Goal: Check status

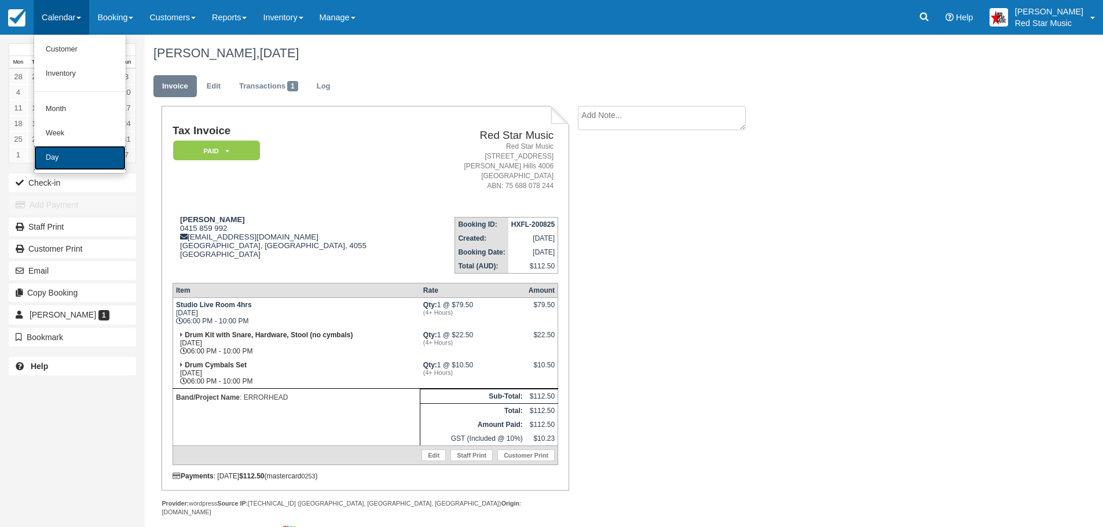
click at [105, 152] on link "Day" at bounding box center [79, 158] width 91 height 24
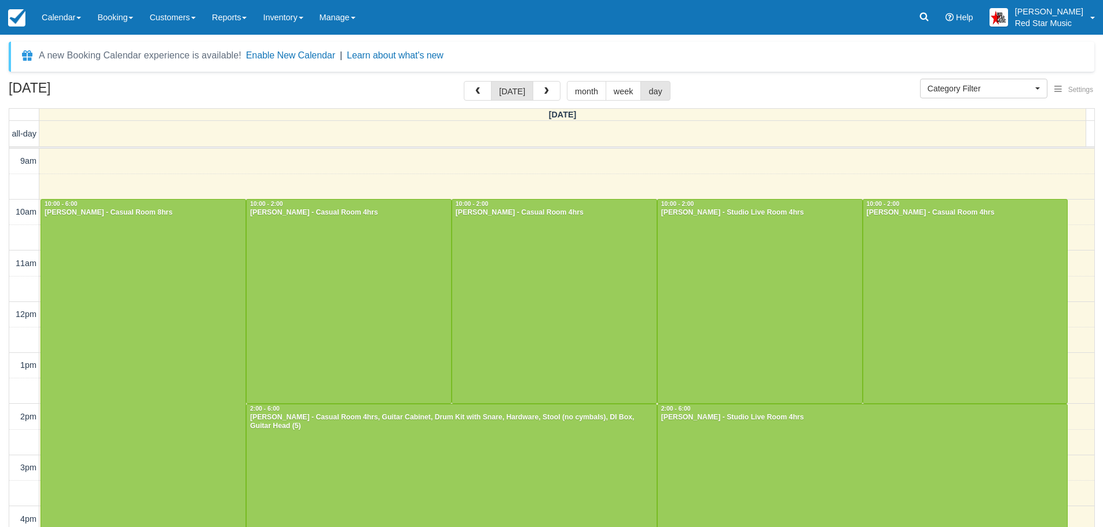
select select
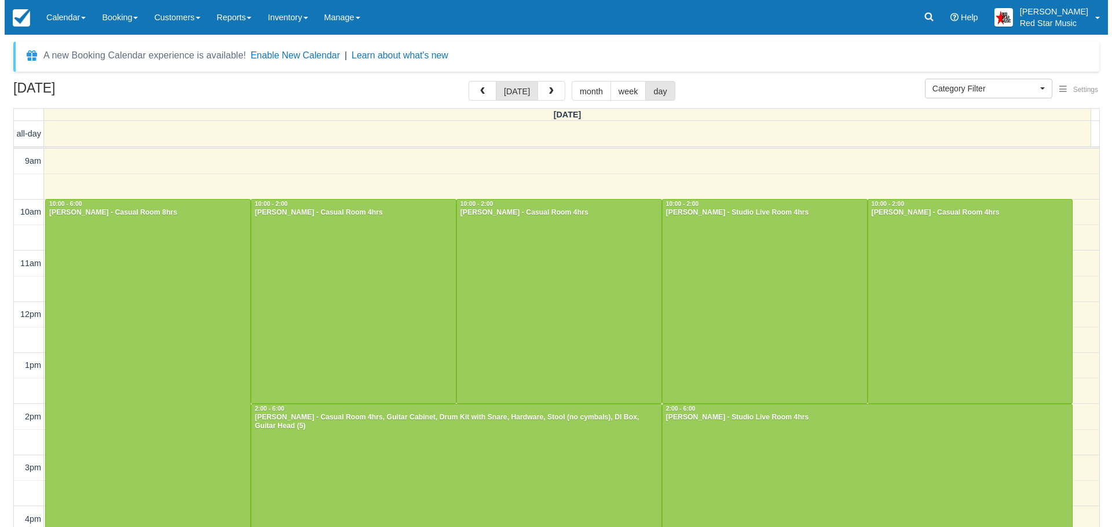
scroll to position [252, 0]
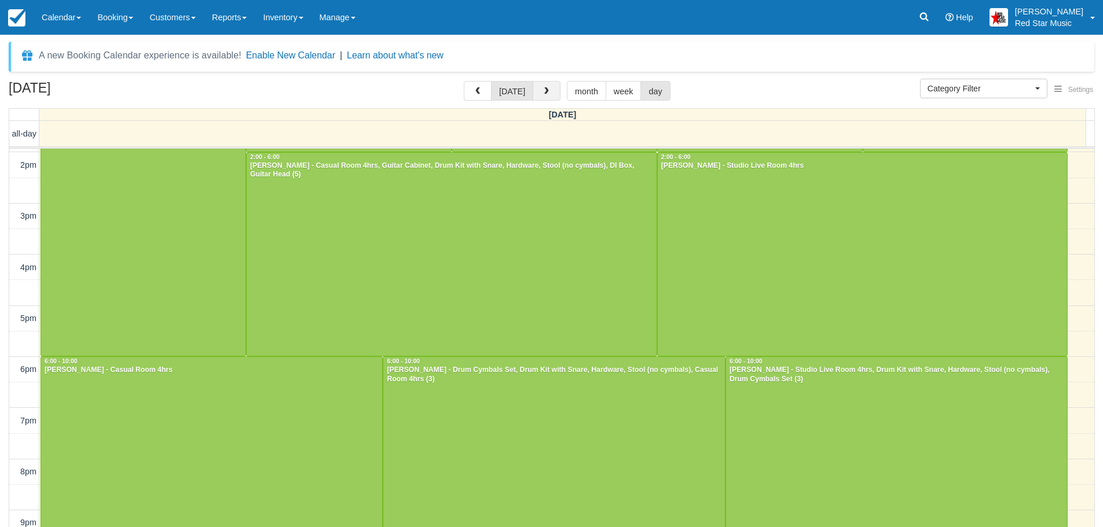
click at [544, 96] on span "button" at bounding box center [546, 91] width 8 height 8
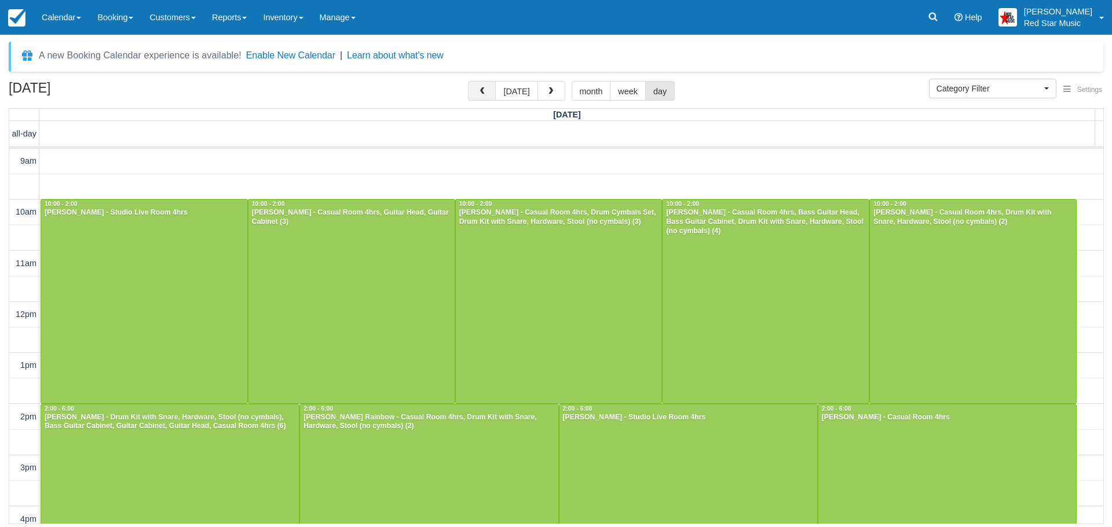
click at [486, 96] on span "button" at bounding box center [482, 91] width 8 height 8
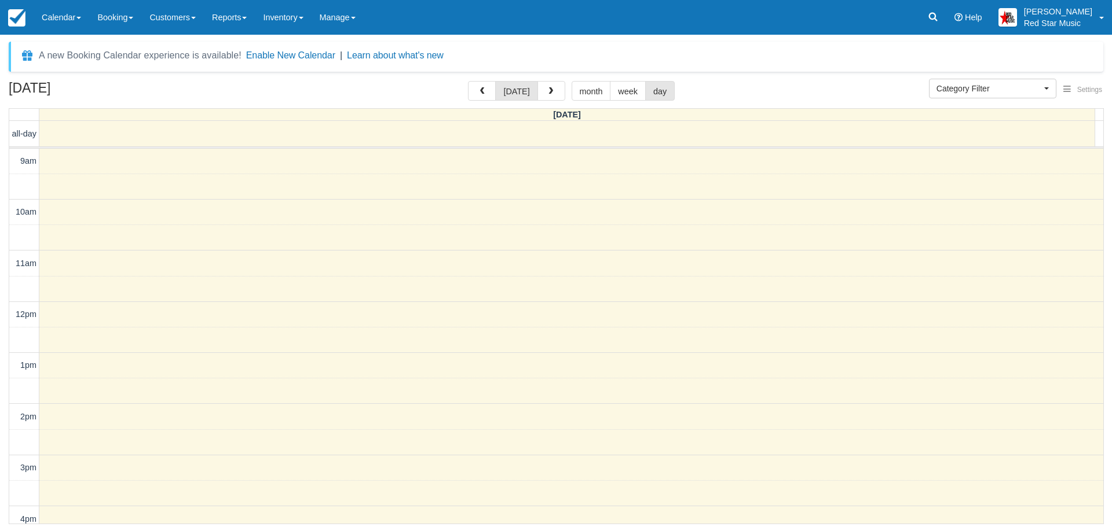
scroll to position [289, 0]
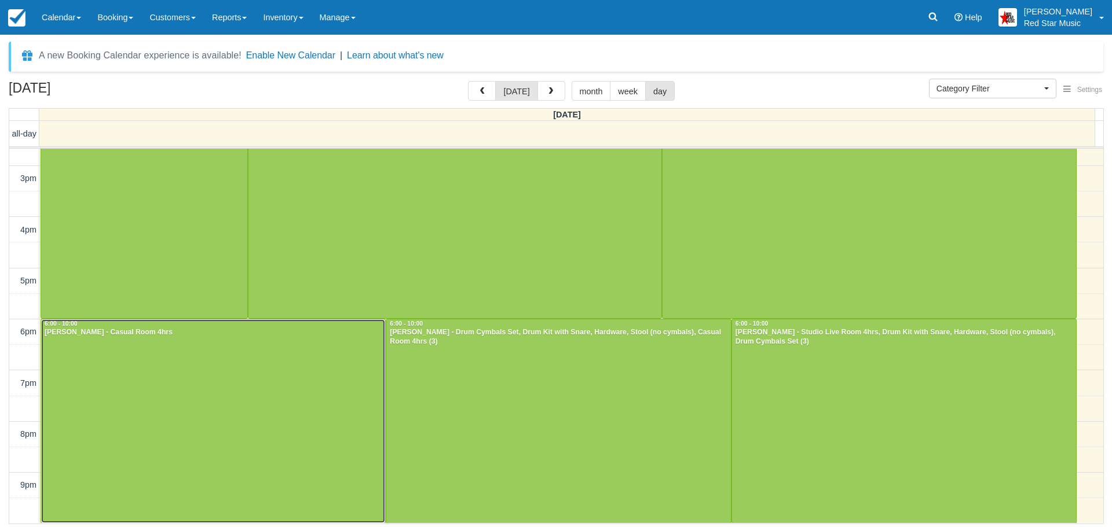
click at [328, 372] on div at bounding box center [213, 421] width 344 height 203
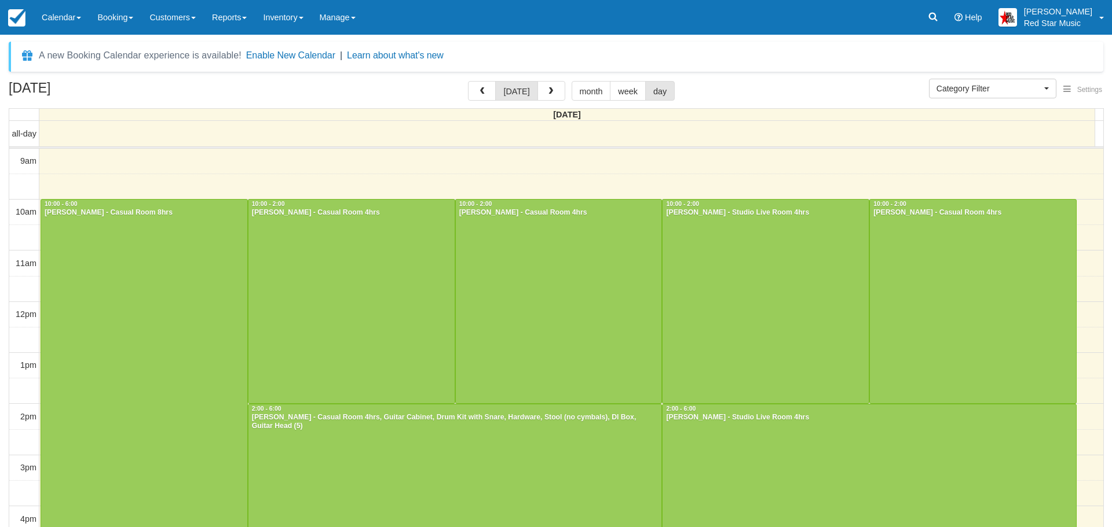
select select
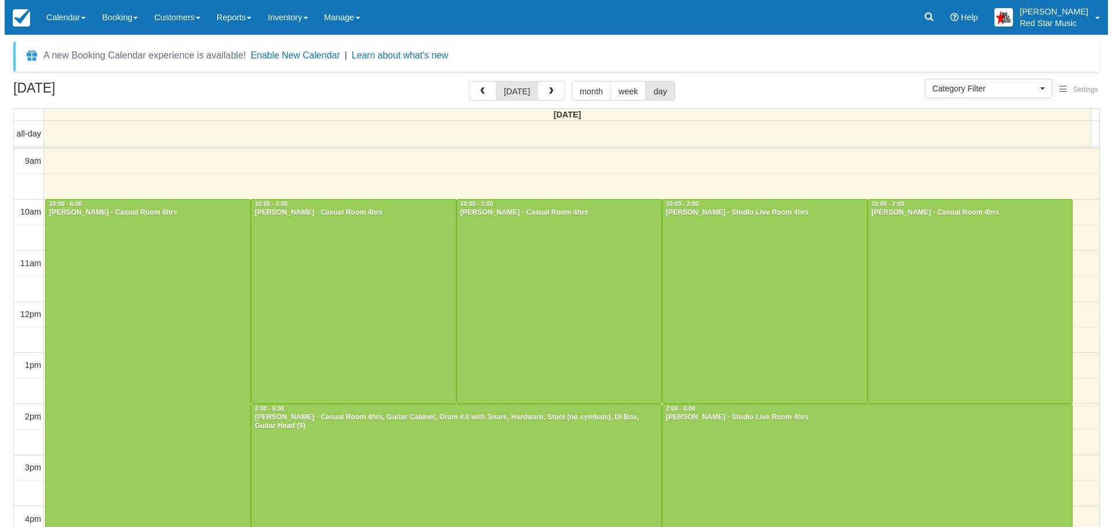
scroll to position [2, 0]
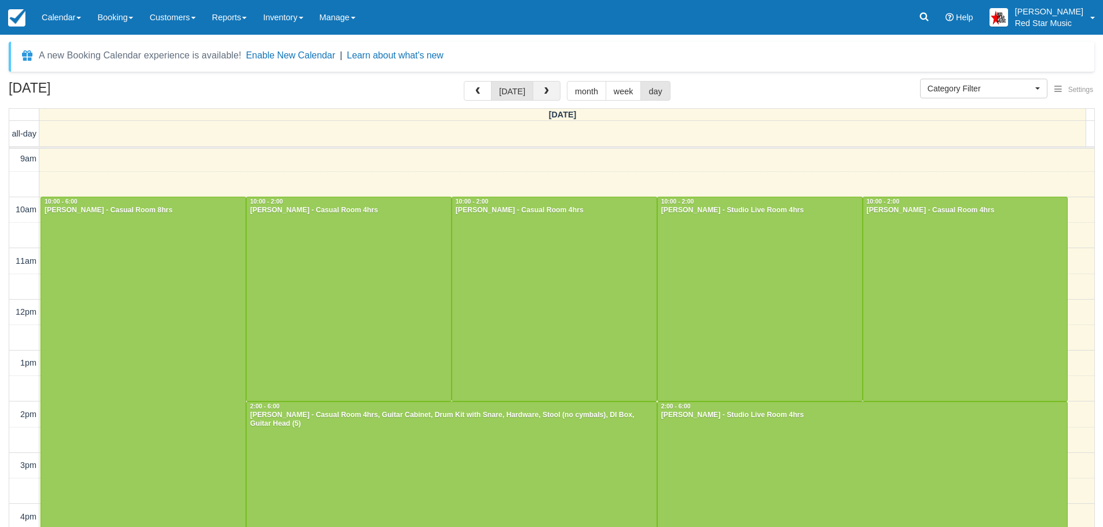
click at [537, 96] on button "button" at bounding box center [547, 91] width 28 height 20
